Goal: Task Accomplishment & Management: Manage account settings

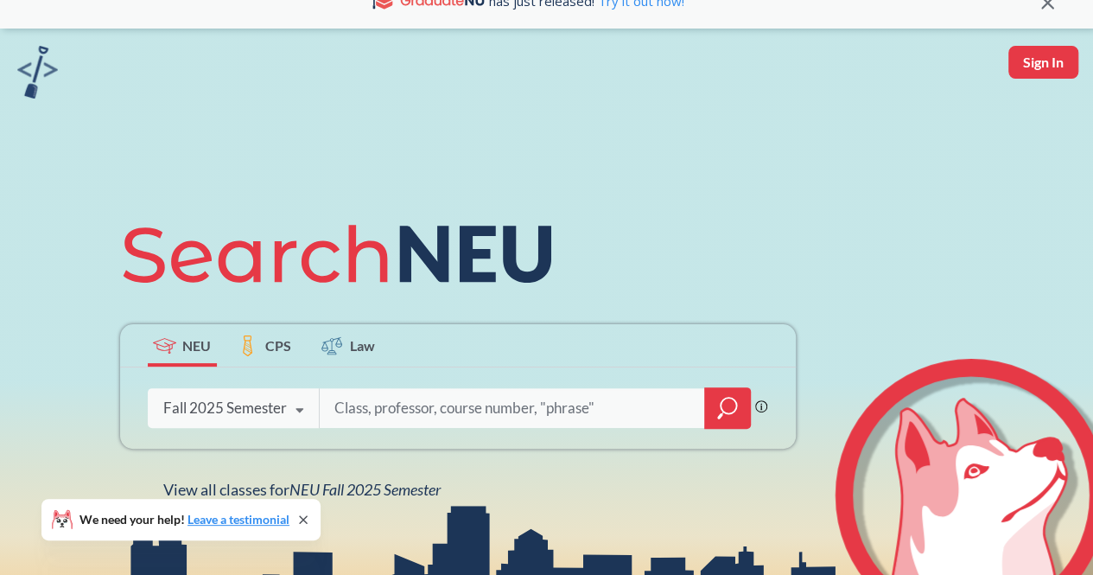
scroll to position [23, 0]
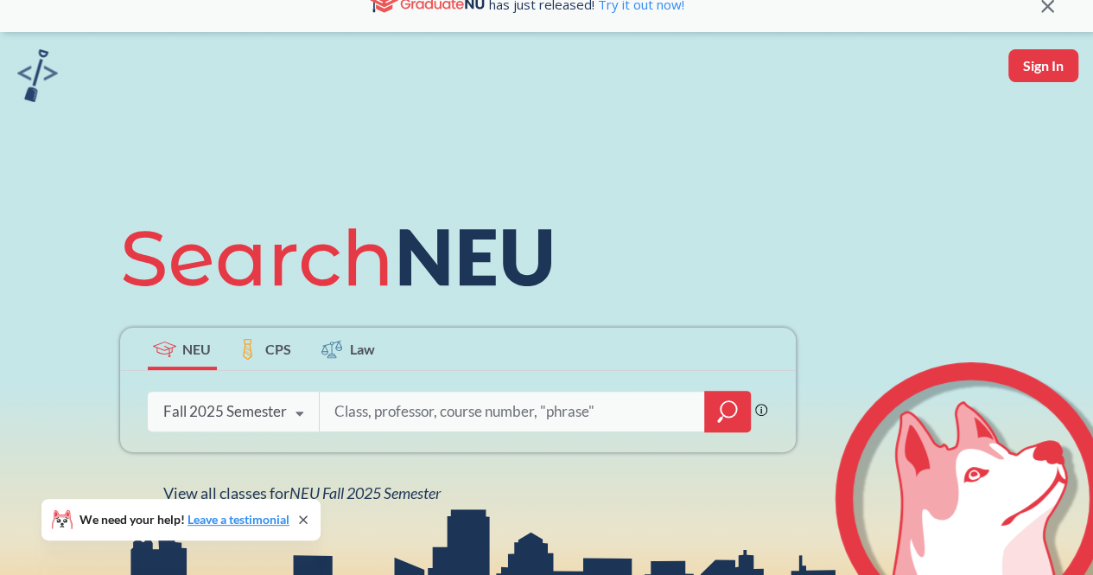
click at [1040, 74] on button "Sign In" at bounding box center [1043, 65] width 70 height 33
select select "US"
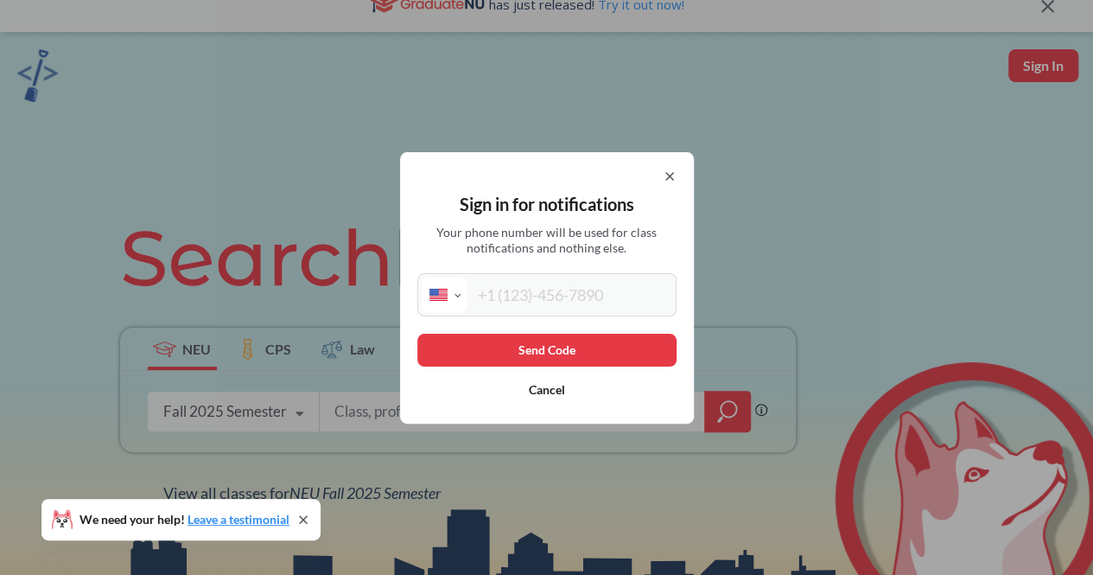
click at [537, 291] on input "tel" at bounding box center [569, 294] width 205 height 35
type input "[PHONE_NUMBER]"
click at [575, 346] on button "Send Code" at bounding box center [546, 349] width 259 height 33
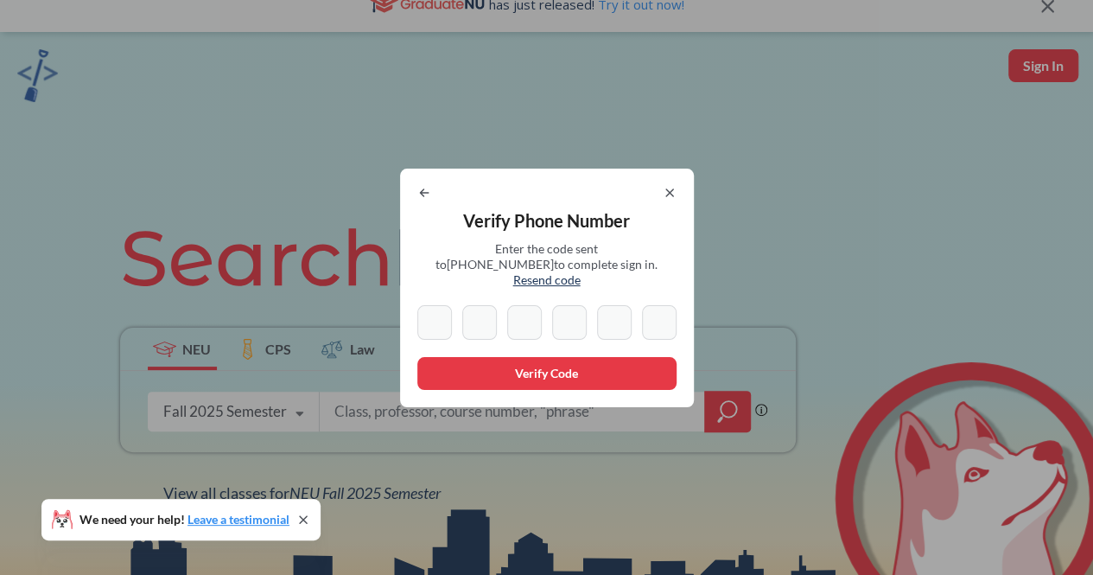
type input "2"
type input "3"
type input "9"
click at [632, 307] on input "5" at bounding box center [614, 322] width 35 height 35
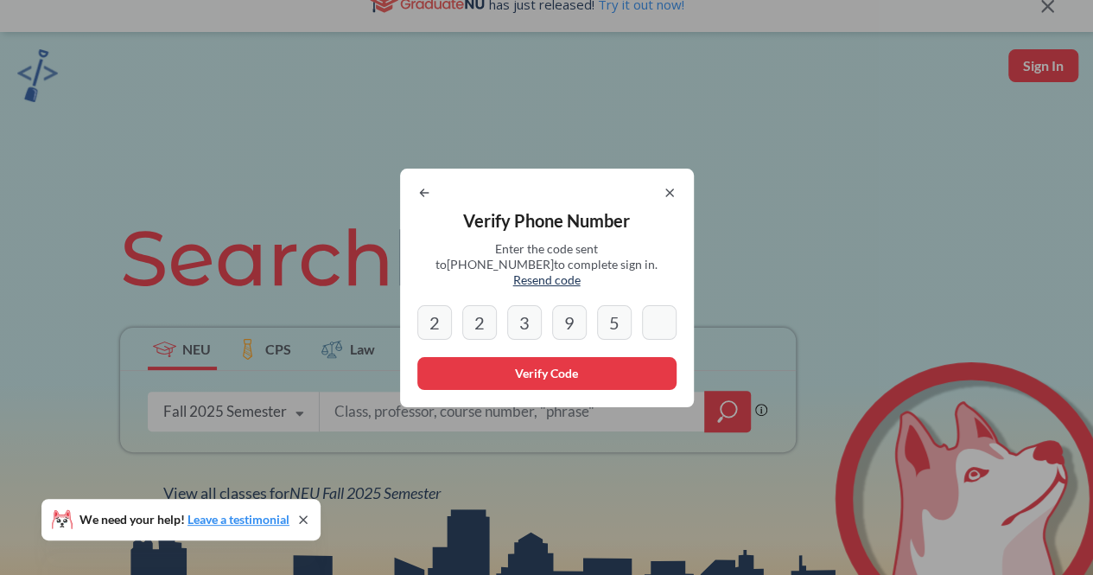
click at [604, 318] on input "5" at bounding box center [614, 322] width 35 height 35
click at [624, 320] on input "5" at bounding box center [614, 322] width 35 height 35
type input "5"
click at [624, 320] on input "5" at bounding box center [614, 322] width 35 height 35
click at [658, 320] on input at bounding box center [659, 322] width 35 height 35
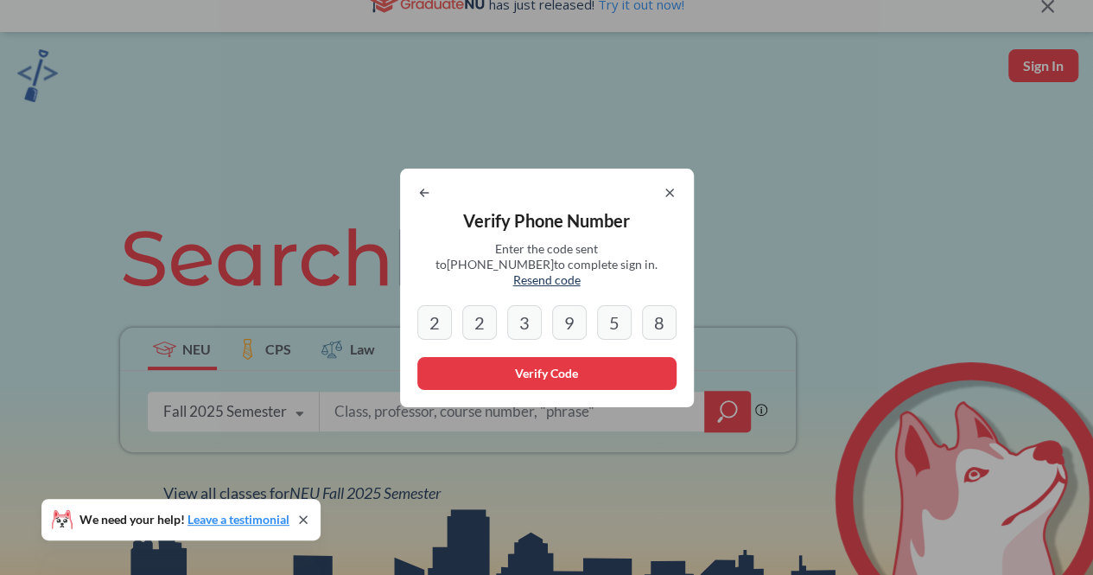
type input "8"
click at [553, 369] on button "Verify Code" at bounding box center [546, 373] width 259 height 33
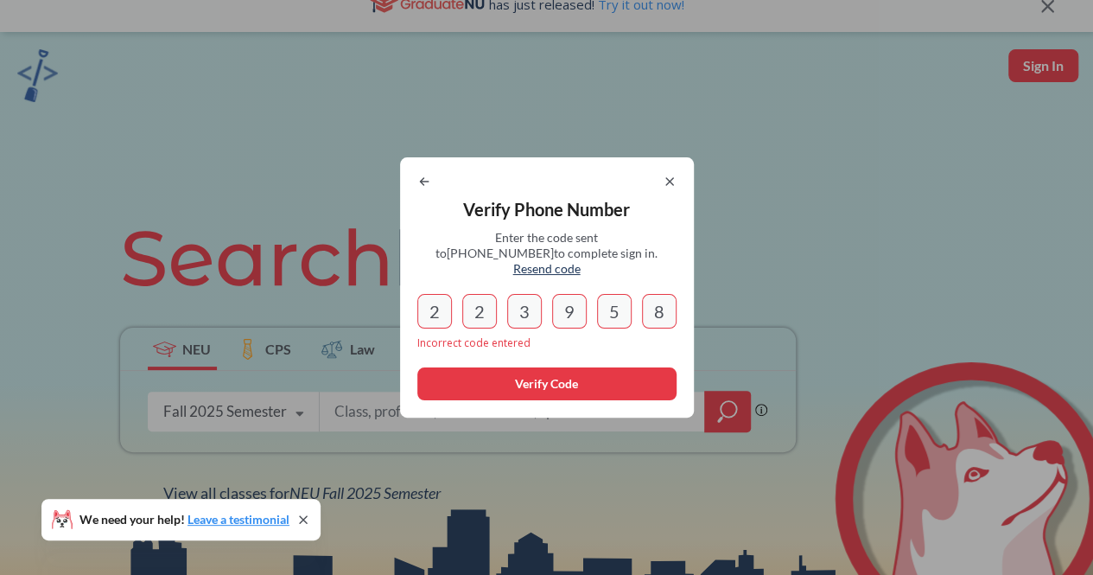
click at [445, 318] on input "2" at bounding box center [434, 311] width 35 height 35
type input "2"
click at [676, 188] on icon at bounding box center [670, 182] width 14 height 14
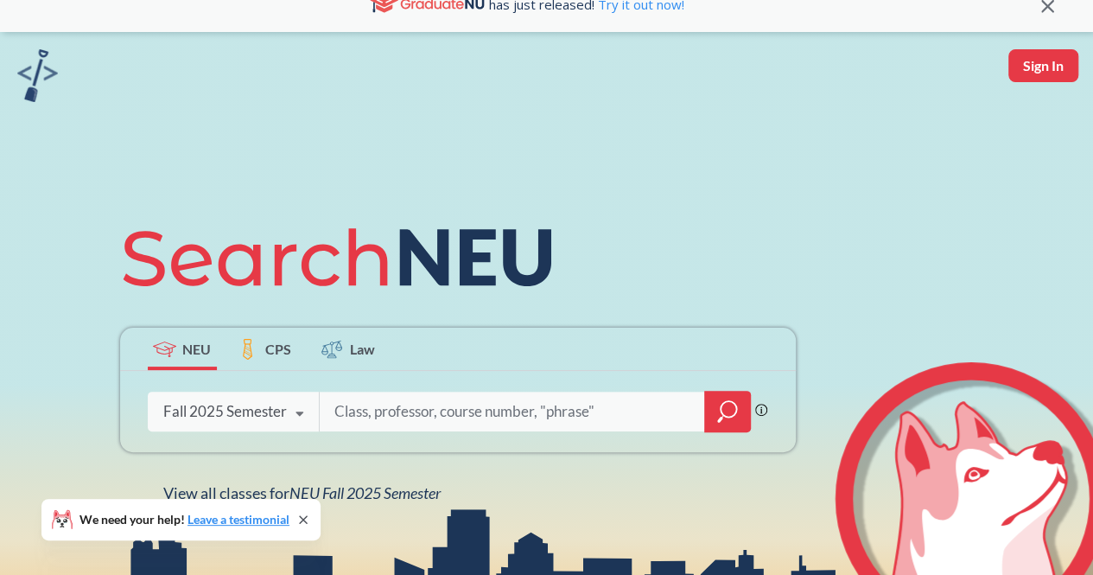
click at [1048, 68] on button "Sign In" at bounding box center [1043, 65] width 70 height 33
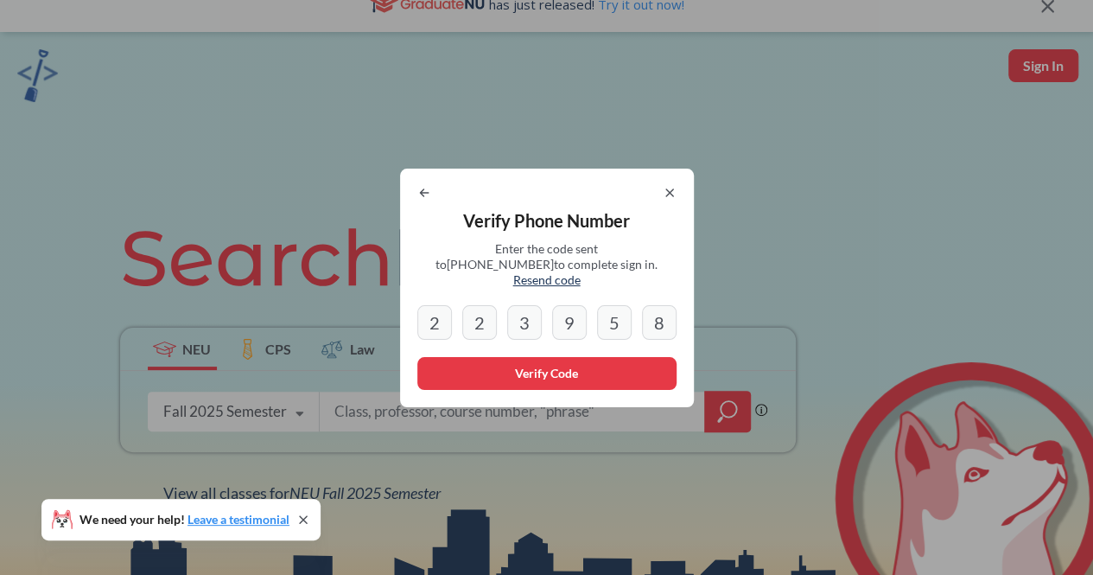
click at [429, 200] on icon at bounding box center [424, 193] width 14 height 14
select select "US"
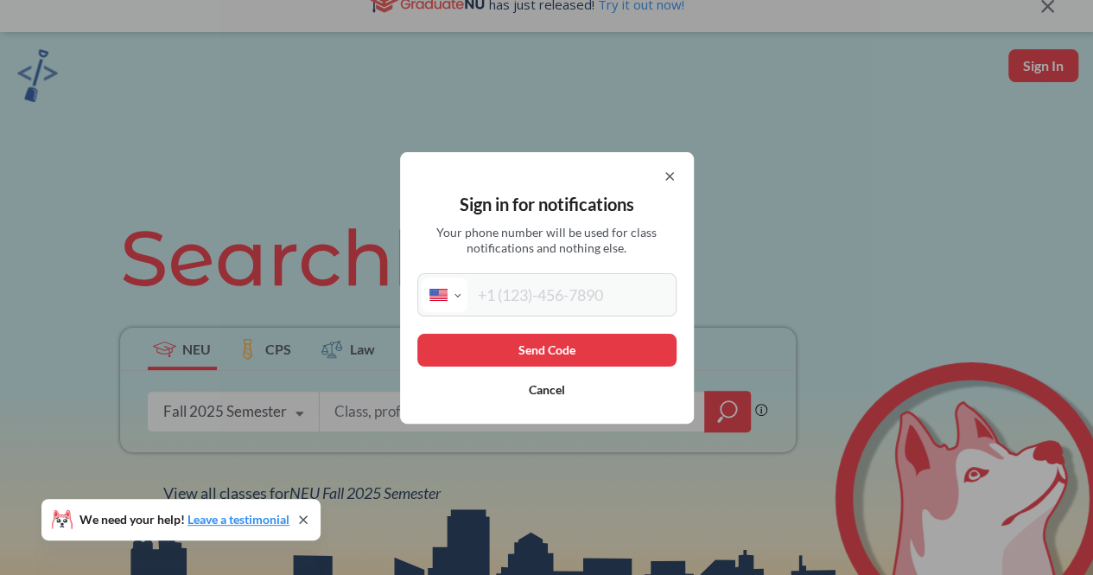
click at [529, 298] on input "tel" at bounding box center [569, 294] width 205 height 35
type input "[PHONE_NUMBER]"
click at [595, 352] on button "Send Code" at bounding box center [546, 349] width 259 height 33
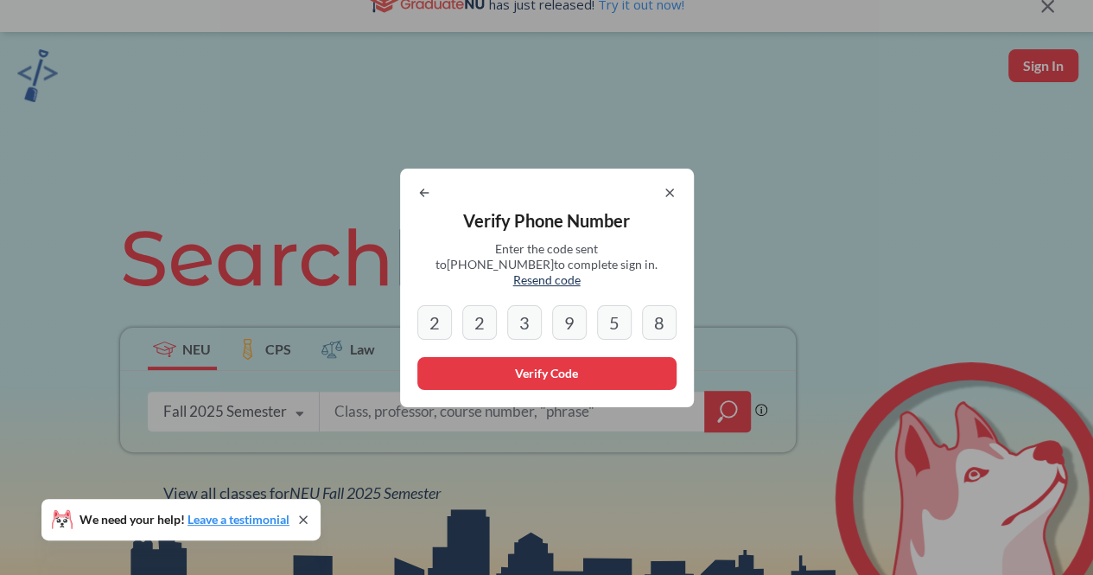
click at [452, 315] on input "2" at bounding box center [434, 322] width 35 height 35
type input "2"
drag, startPoint x: 454, startPoint y: 314, endPoint x: 384, endPoint y: 315, distance: 70.0
click at [384, 315] on div "Verify Phone Number Enter the code sent to +1 754 317 7354 to complete sign in.…" at bounding box center [546, 287] width 1093 height 575
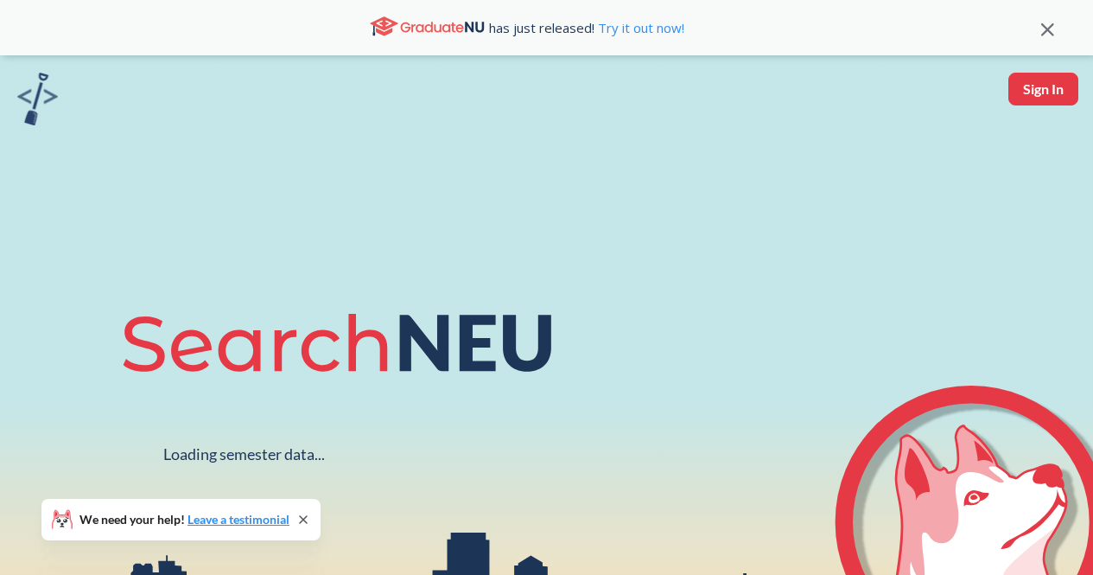
scroll to position [23, 0]
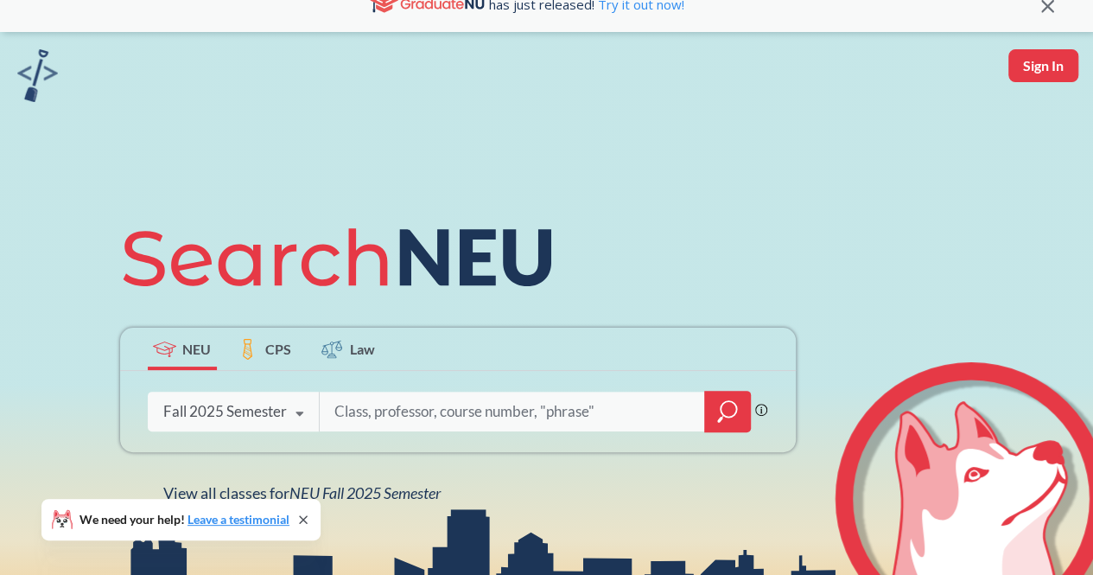
click at [1017, 61] on button "Sign In" at bounding box center [1043, 65] width 70 height 33
select select "US"
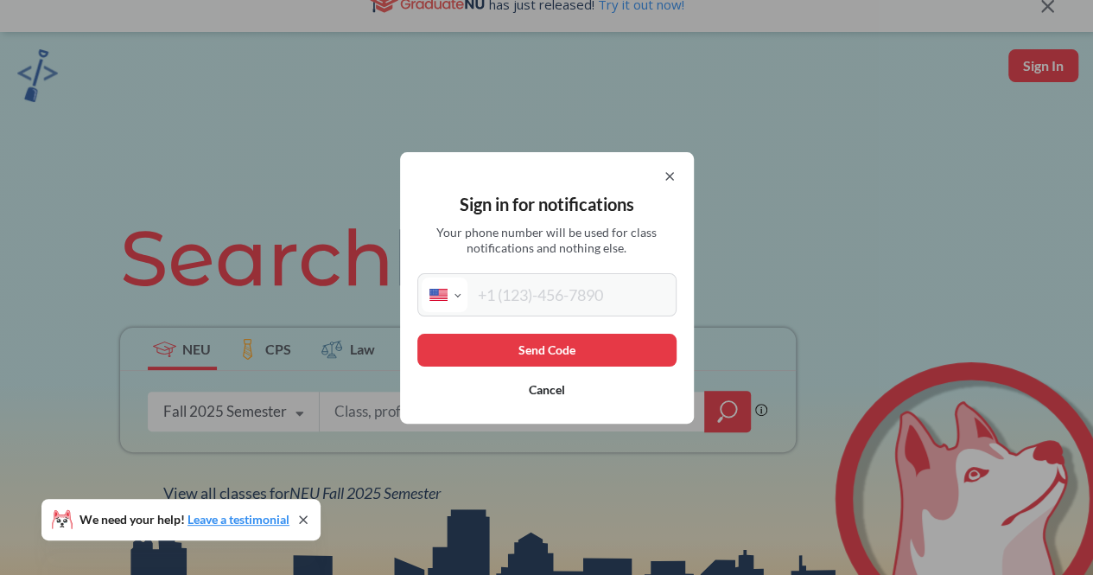
click at [582, 288] on input "tel" at bounding box center [569, 294] width 205 height 35
type input "[PHONE_NUMBER]"
click at [581, 349] on button "Send Code" at bounding box center [546, 349] width 259 height 33
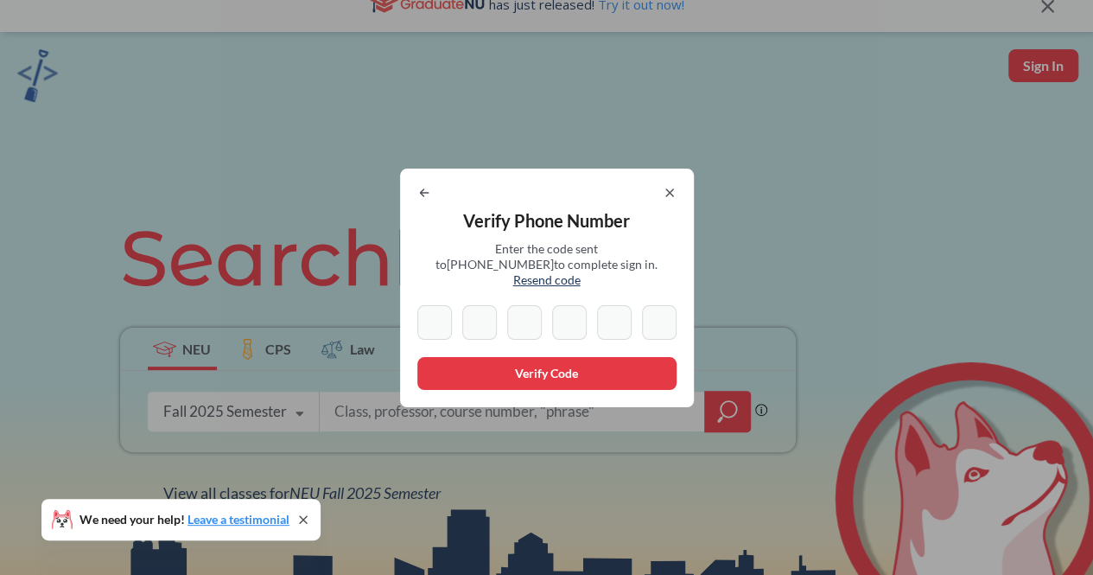
type input "5"
type input "1"
type input "0"
type input "1"
type input "5"
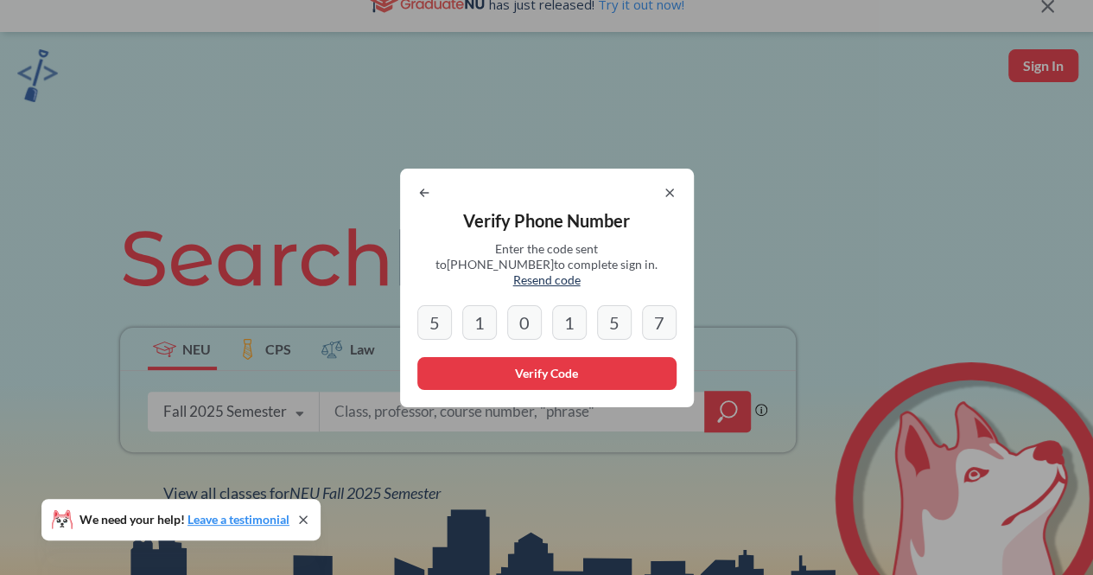
type input "7"
click at [587, 362] on button "Verify Code" at bounding box center [546, 373] width 259 height 33
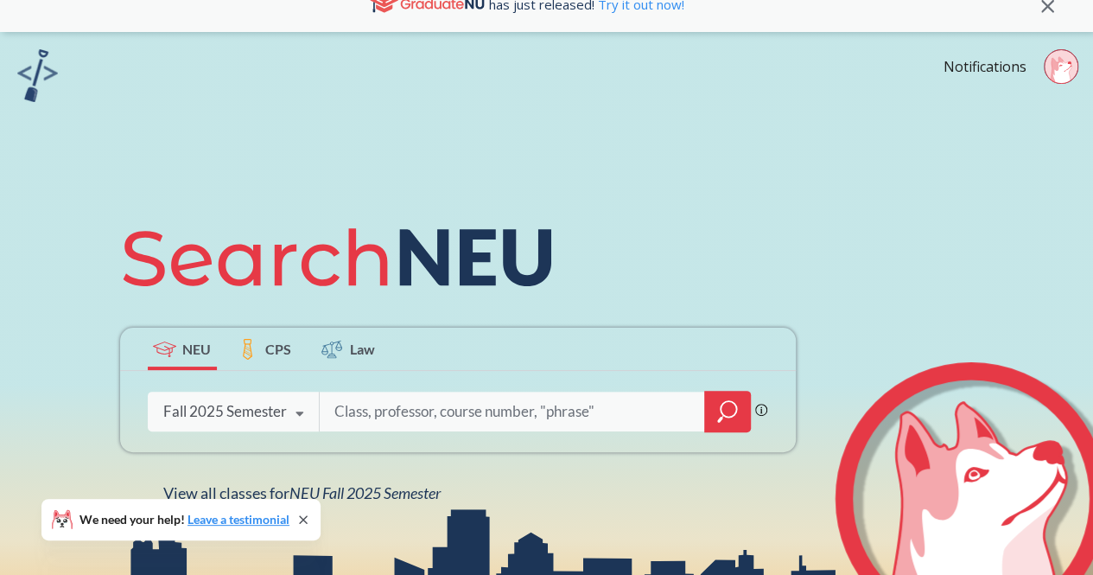
scroll to position [0, 0]
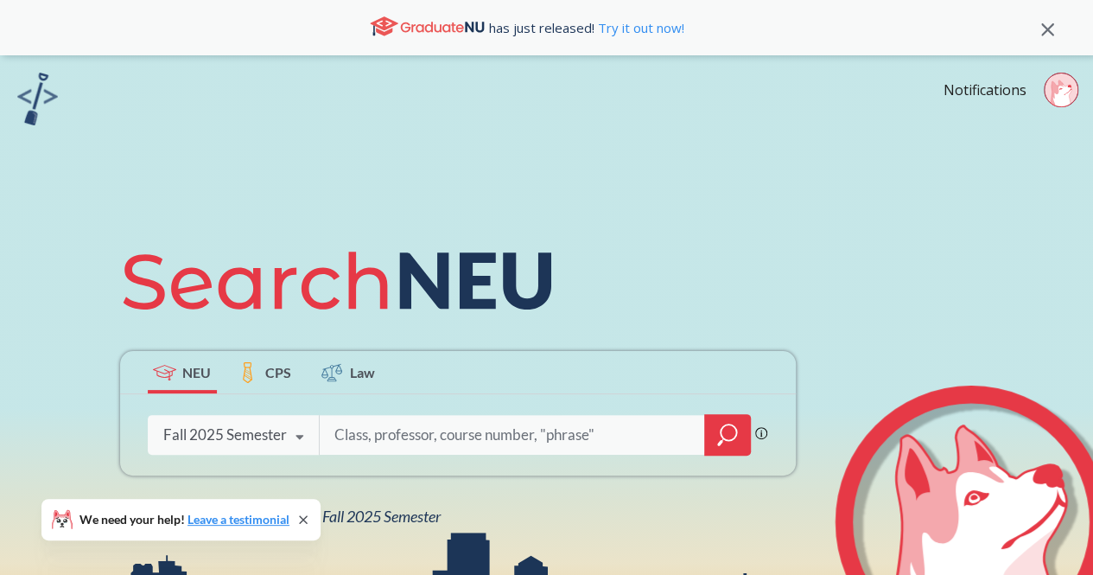
click at [1064, 96] on icon at bounding box center [1061, 93] width 21 height 27
click at [838, 225] on div "NEU CPS Law Phrase search guarantees the exact search appears in the results. E…" at bounding box center [546, 379] width 1093 height 648
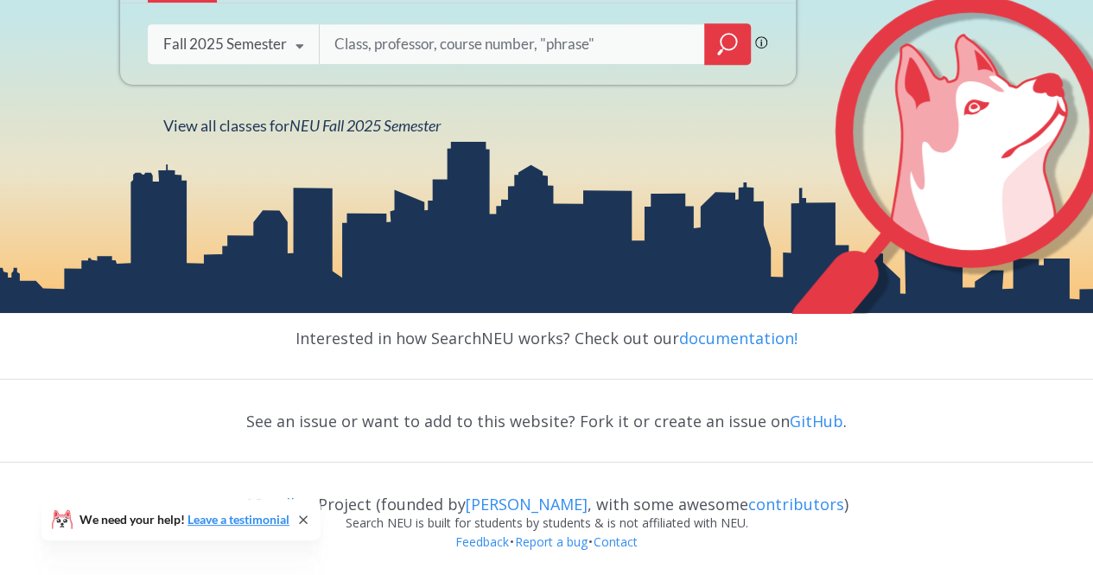
scroll to position [392, 0]
